Goal: Navigation & Orientation: Go to known website

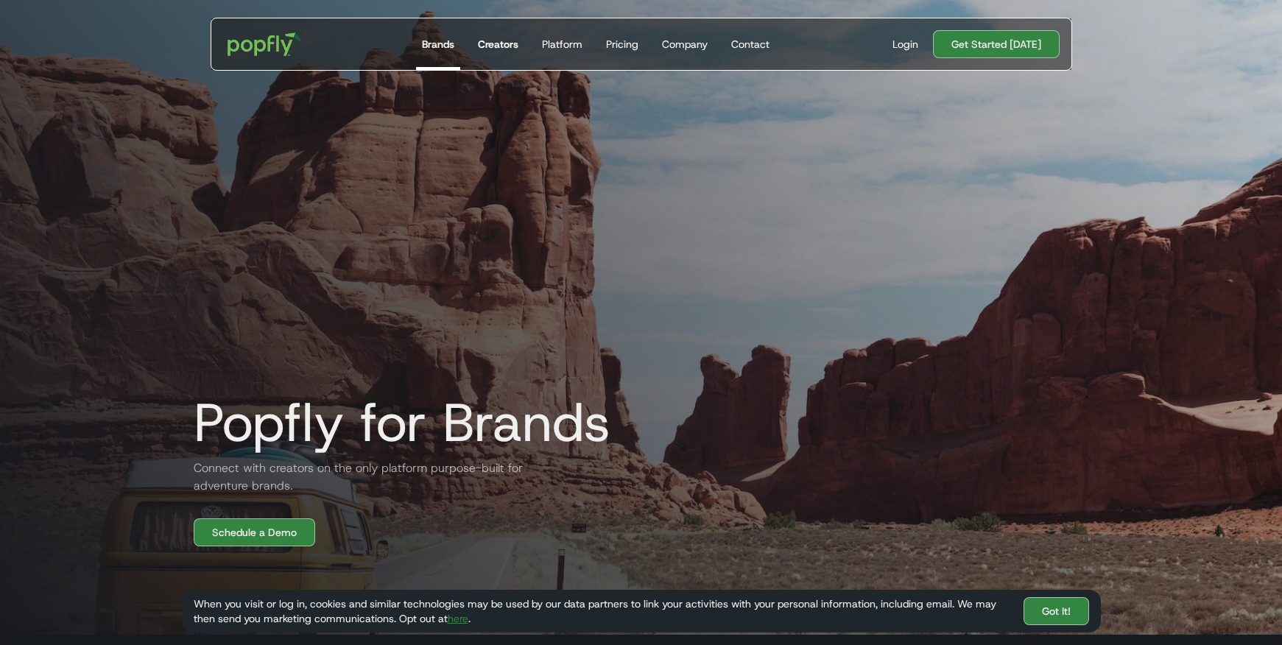
click at [504, 41] on div "Creators" at bounding box center [498, 44] width 41 height 15
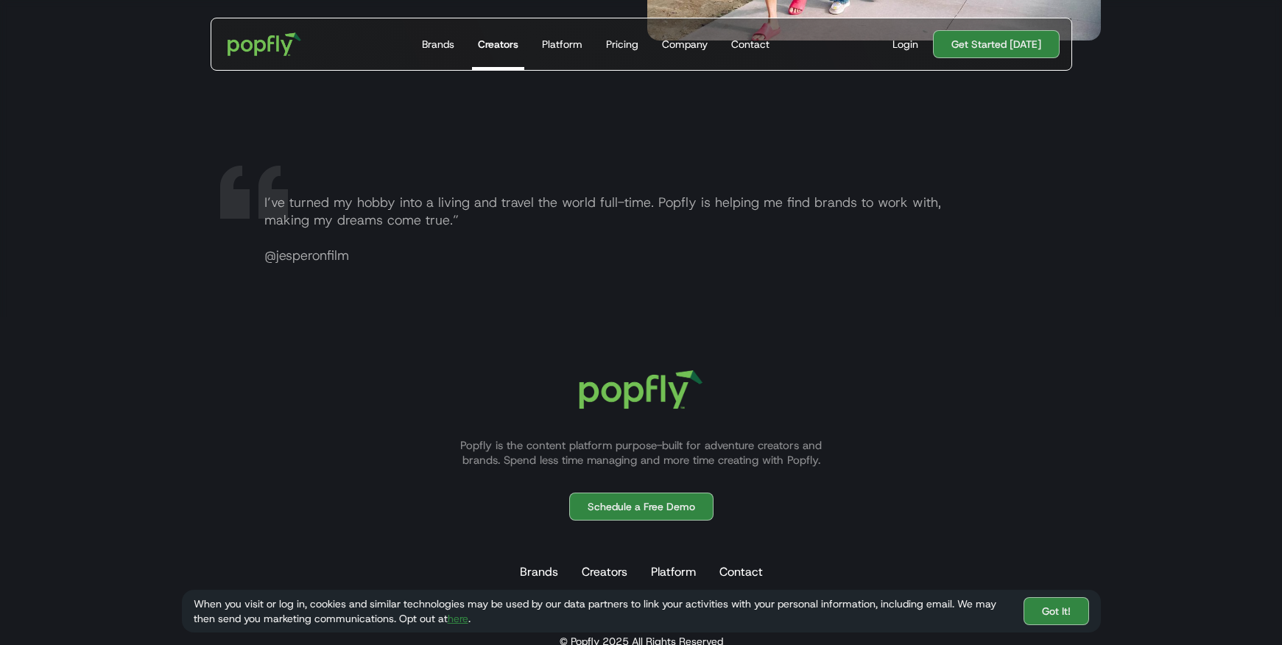
scroll to position [2929, 0]
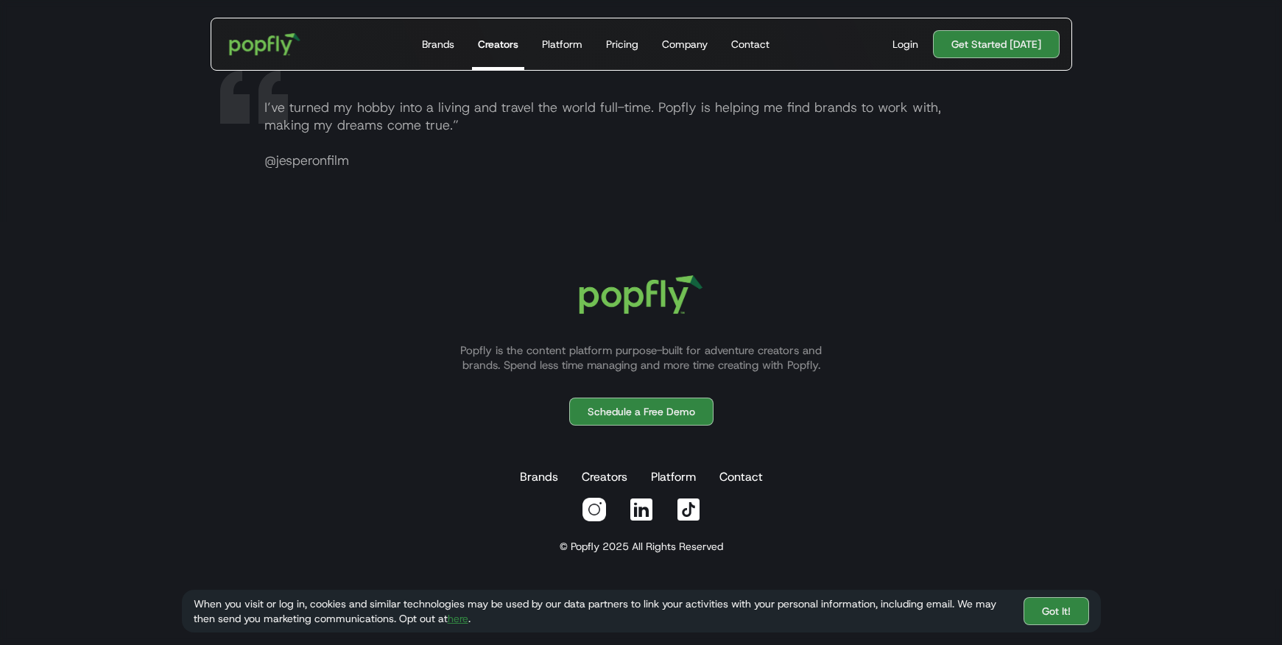
click at [261, 43] on img "home" at bounding box center [264, 44] width 91 height 43
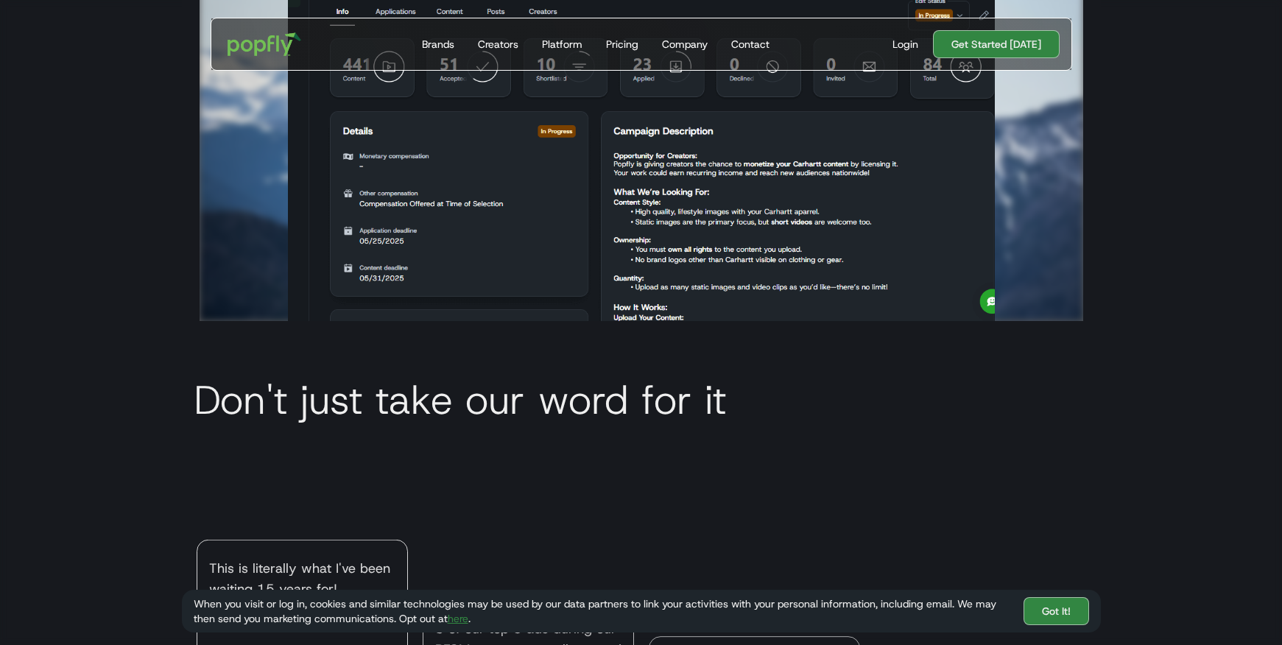
scroll to position [4926, 0]
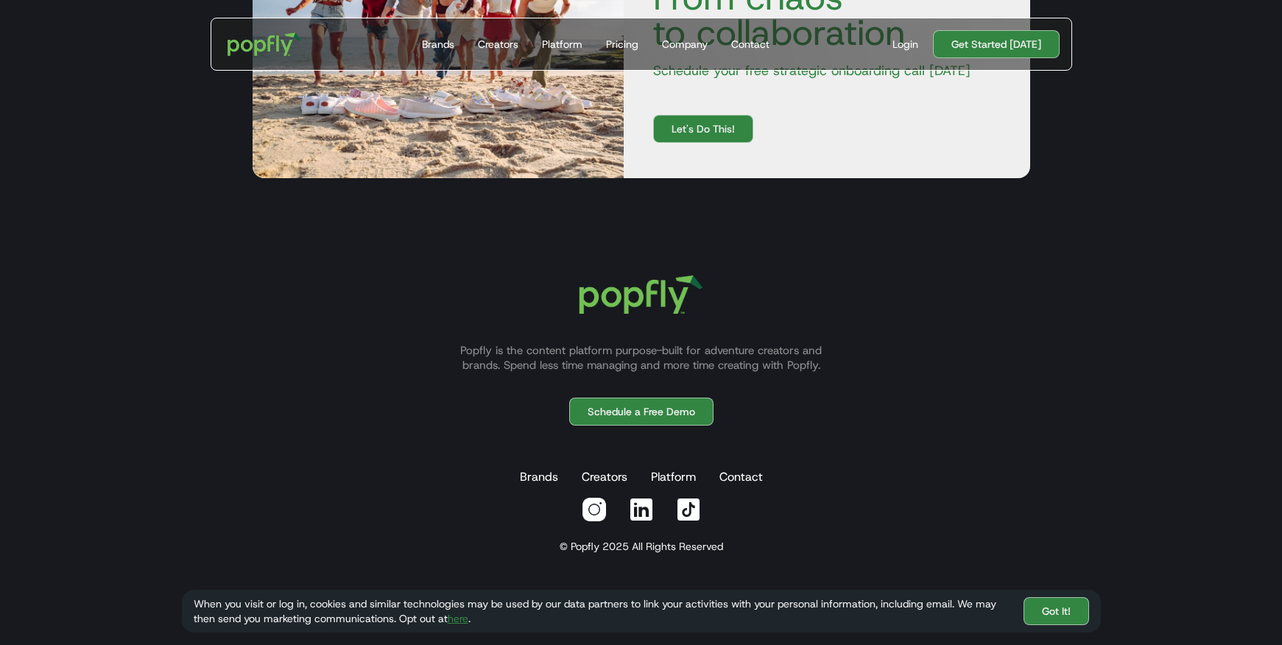
click at [592, 511] on img at bounding box center [594, 509] width 27 height 27
